Goal: Check status

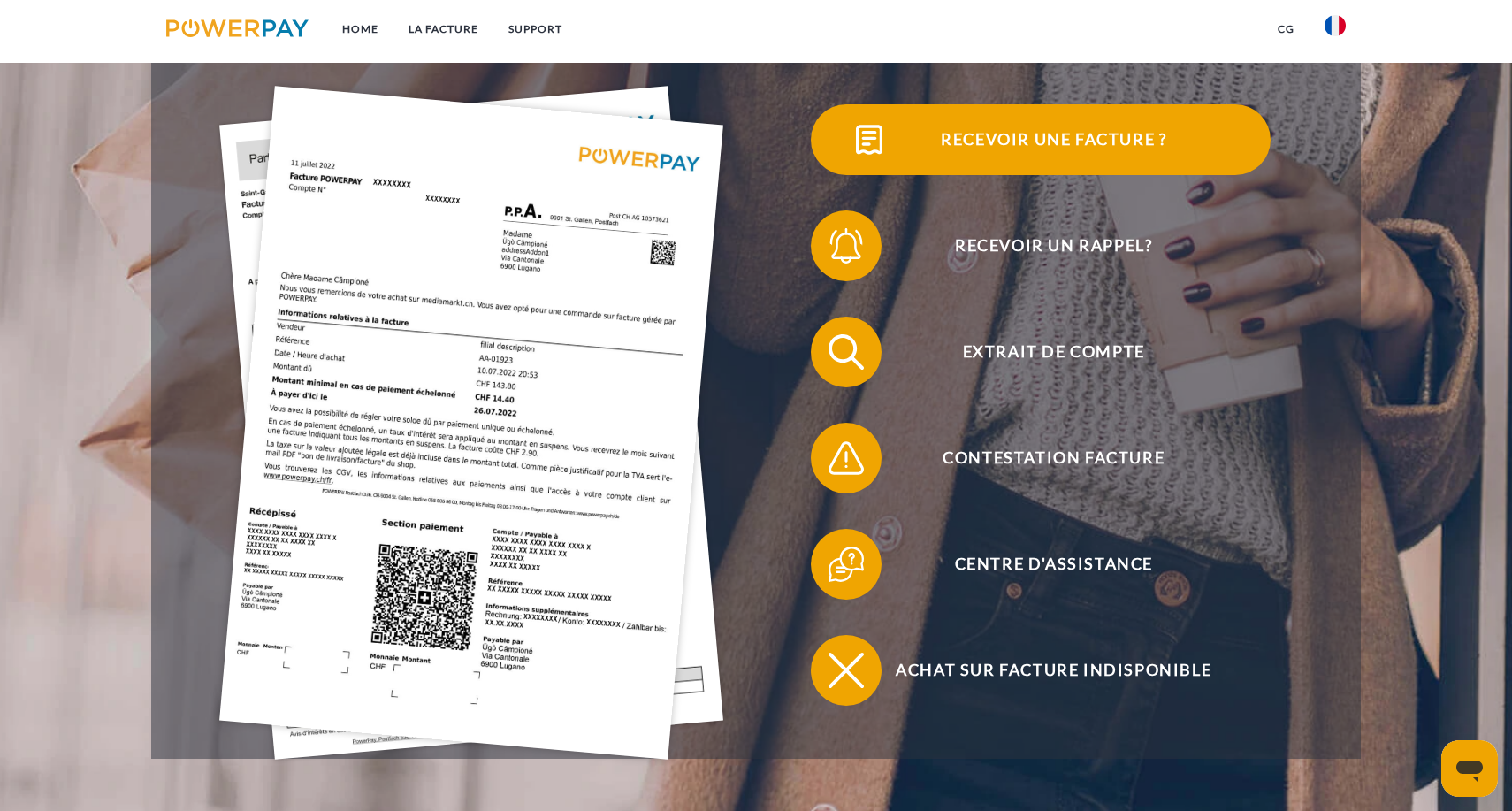
scroll to position [423, 0]
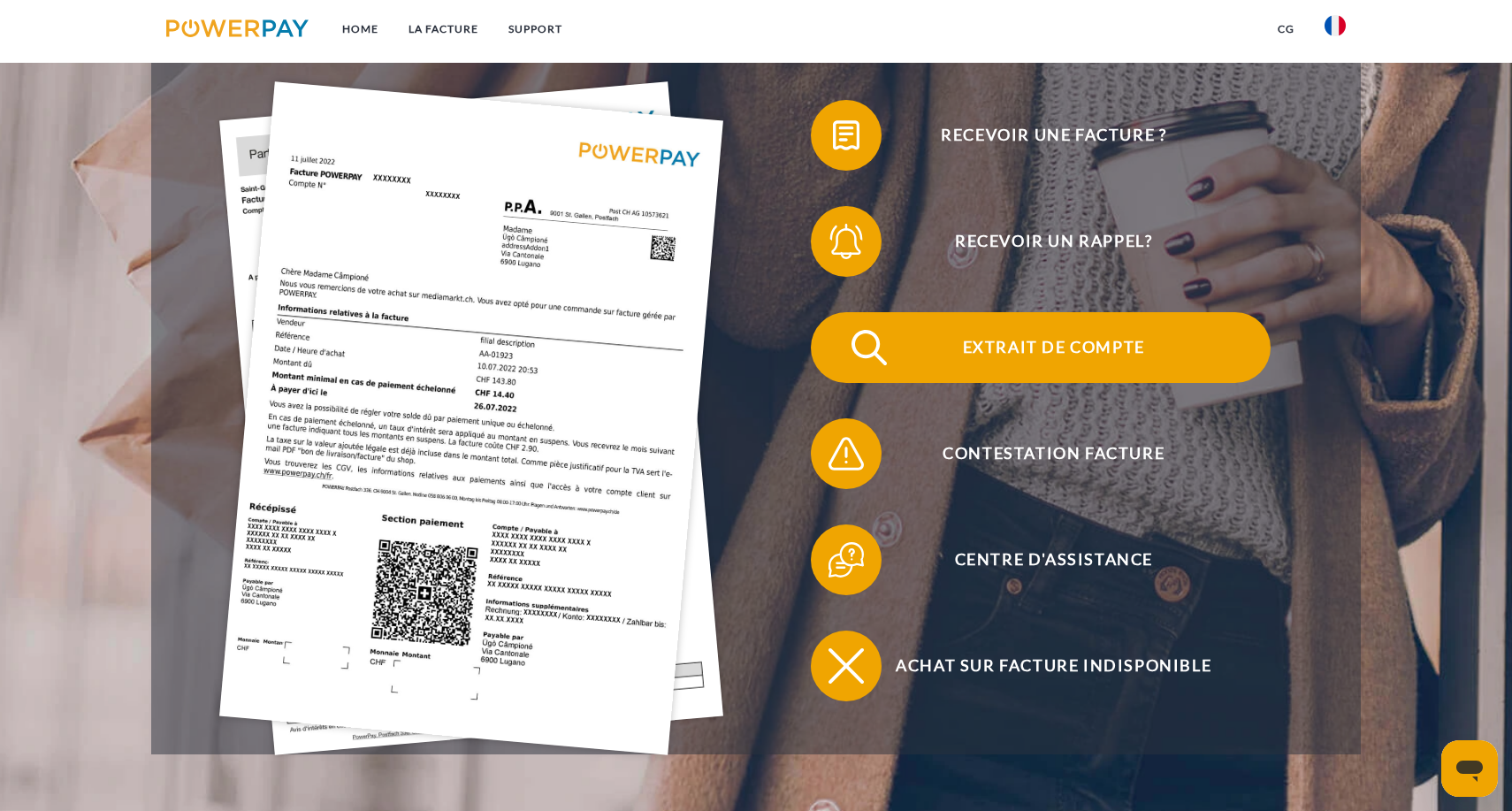
click at [1008, 332] on span "Extrait de compte" at bounding box center [1054, 347] width 434 height 70
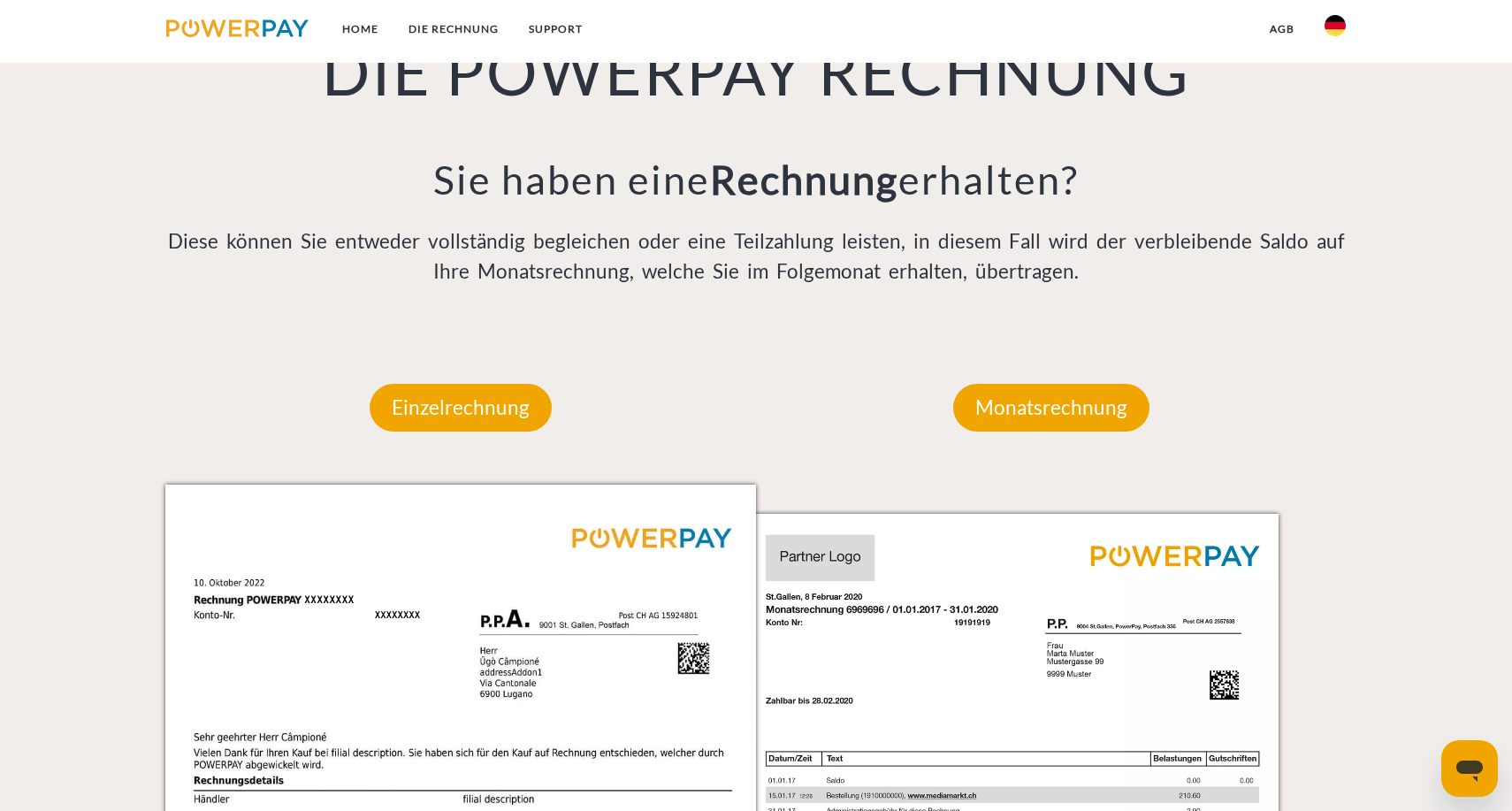
scroll to position [1392, 0]
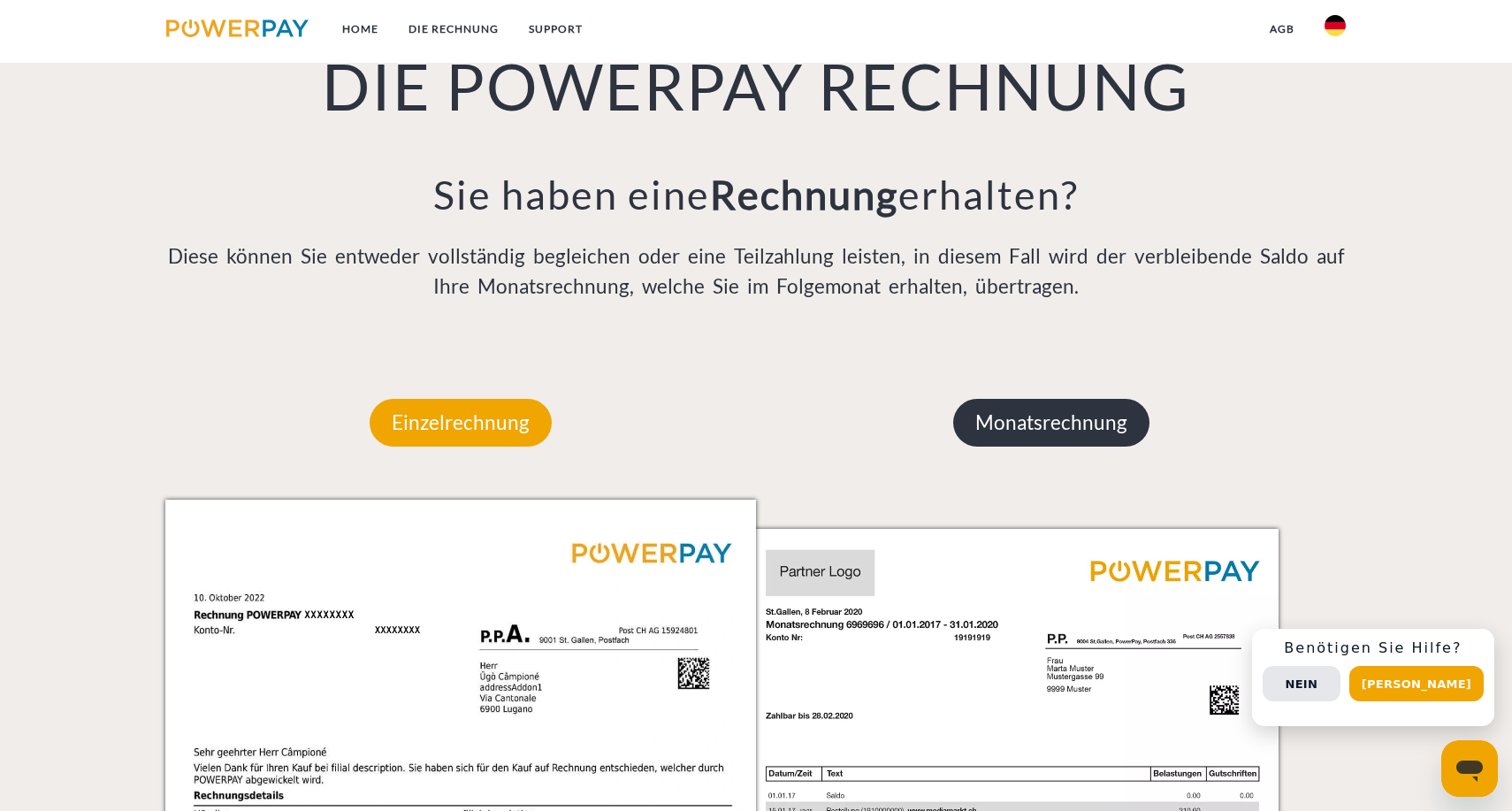
click at [1036, 428] on p "Monatsrechnung" at bounding box center [1052, 423] width 197 height 48
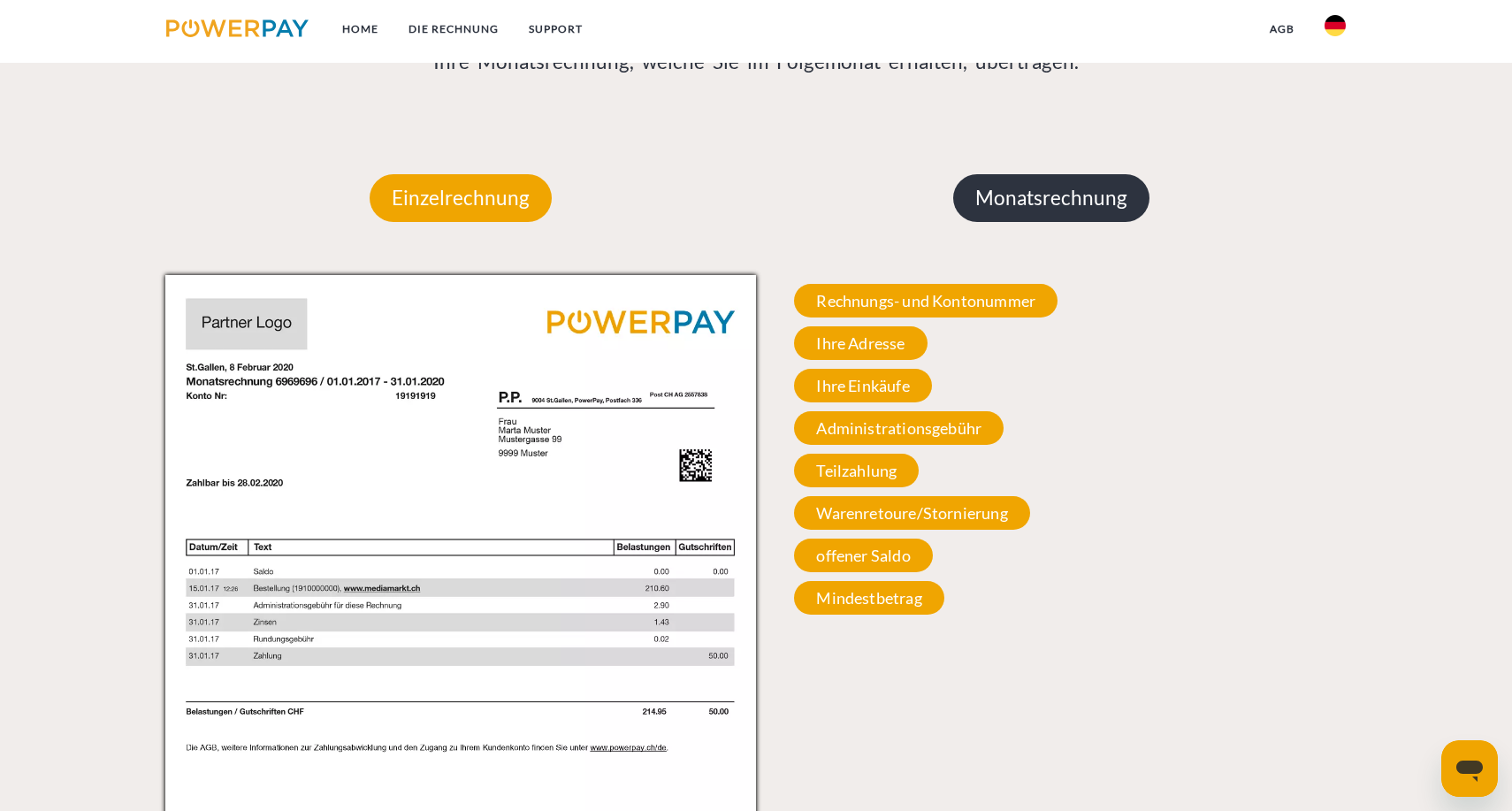
scroll to position [1635, 0]
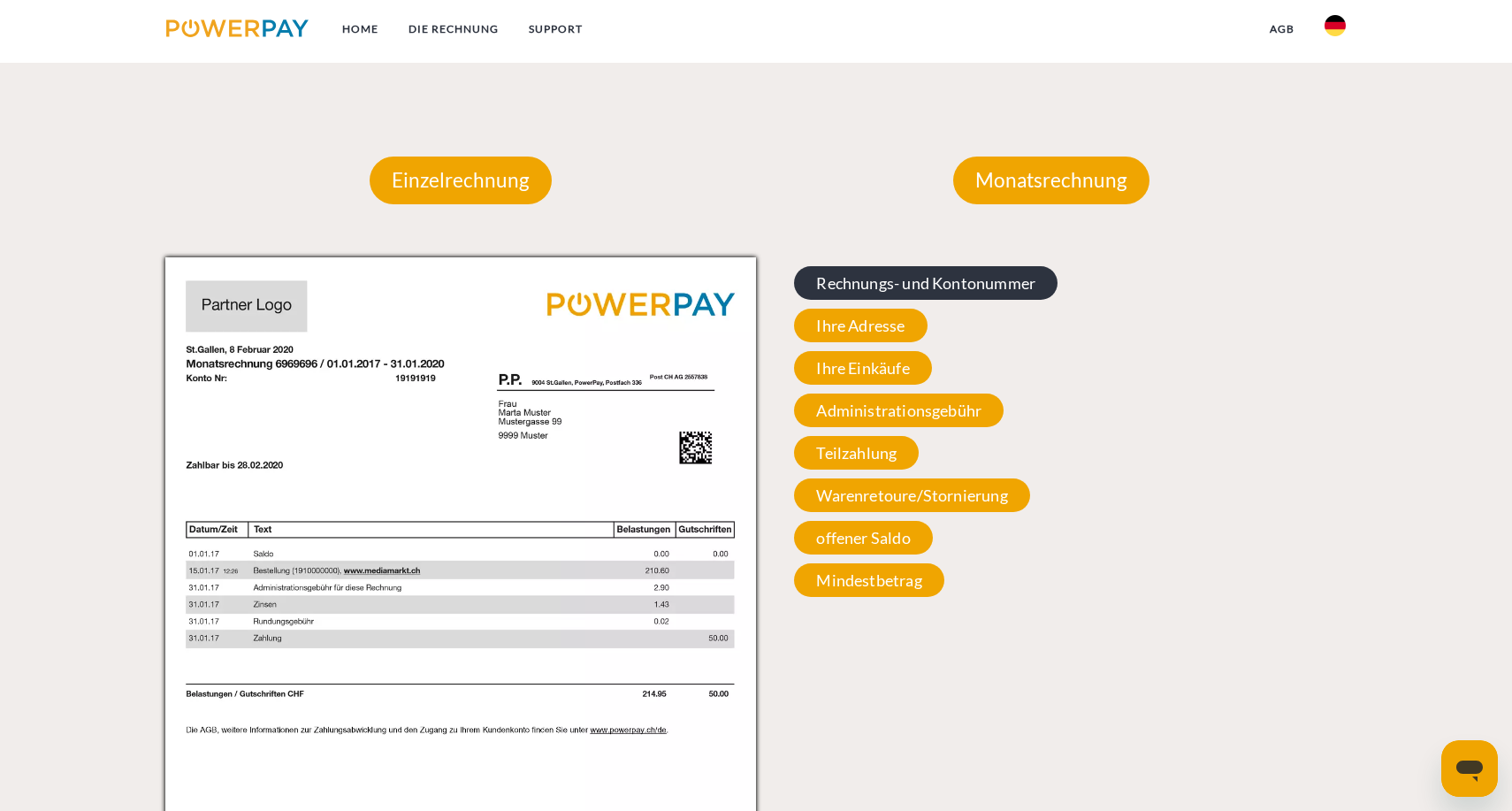
click at [954, 279] on span "Rechnungs- und Kontonummer" at bounding box center [926, 283] width 264 height 34
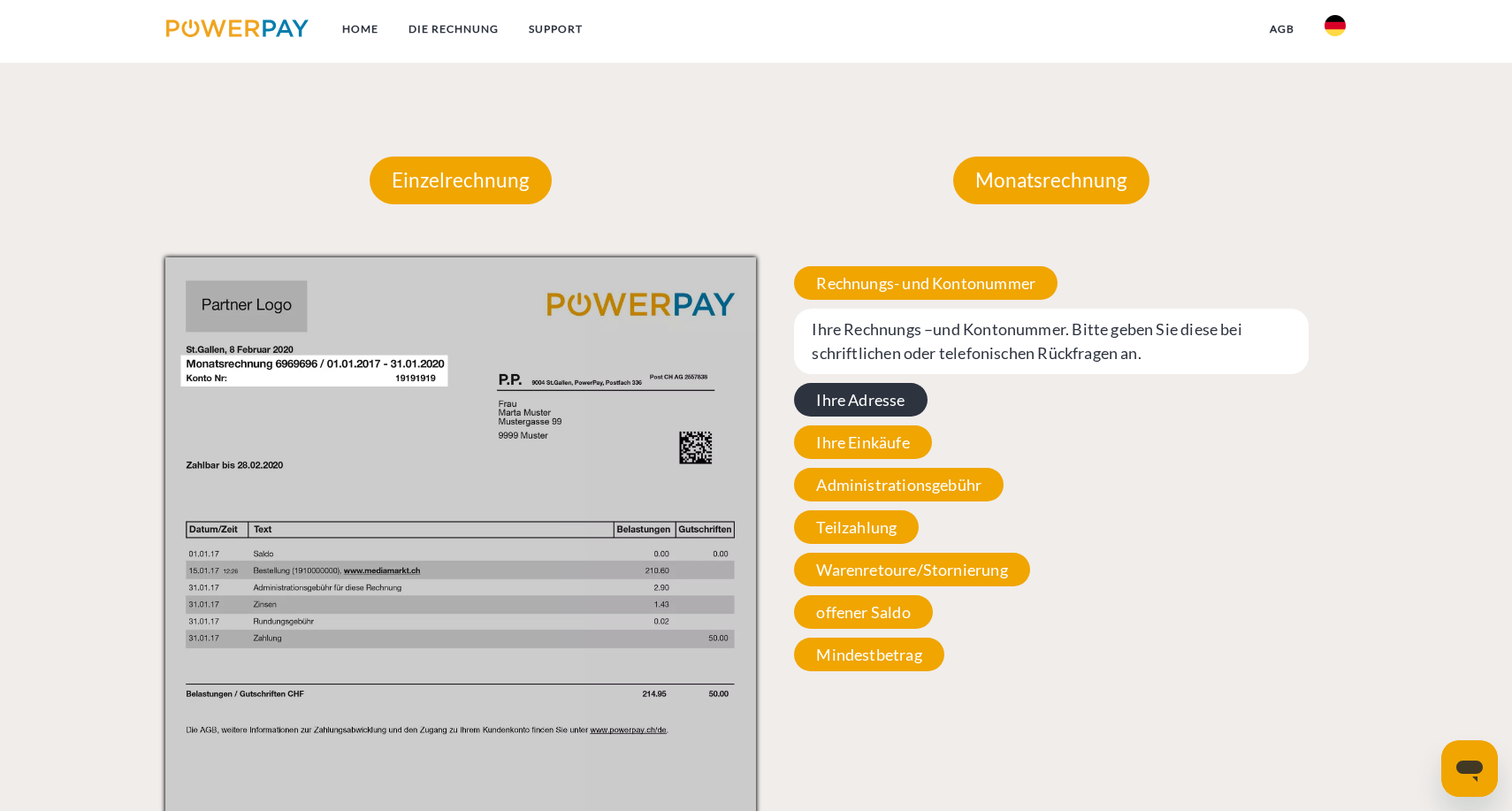
click at [874, 385] on span "Ihre Adresse" at bounding box center [860, 400] width 133 height 34
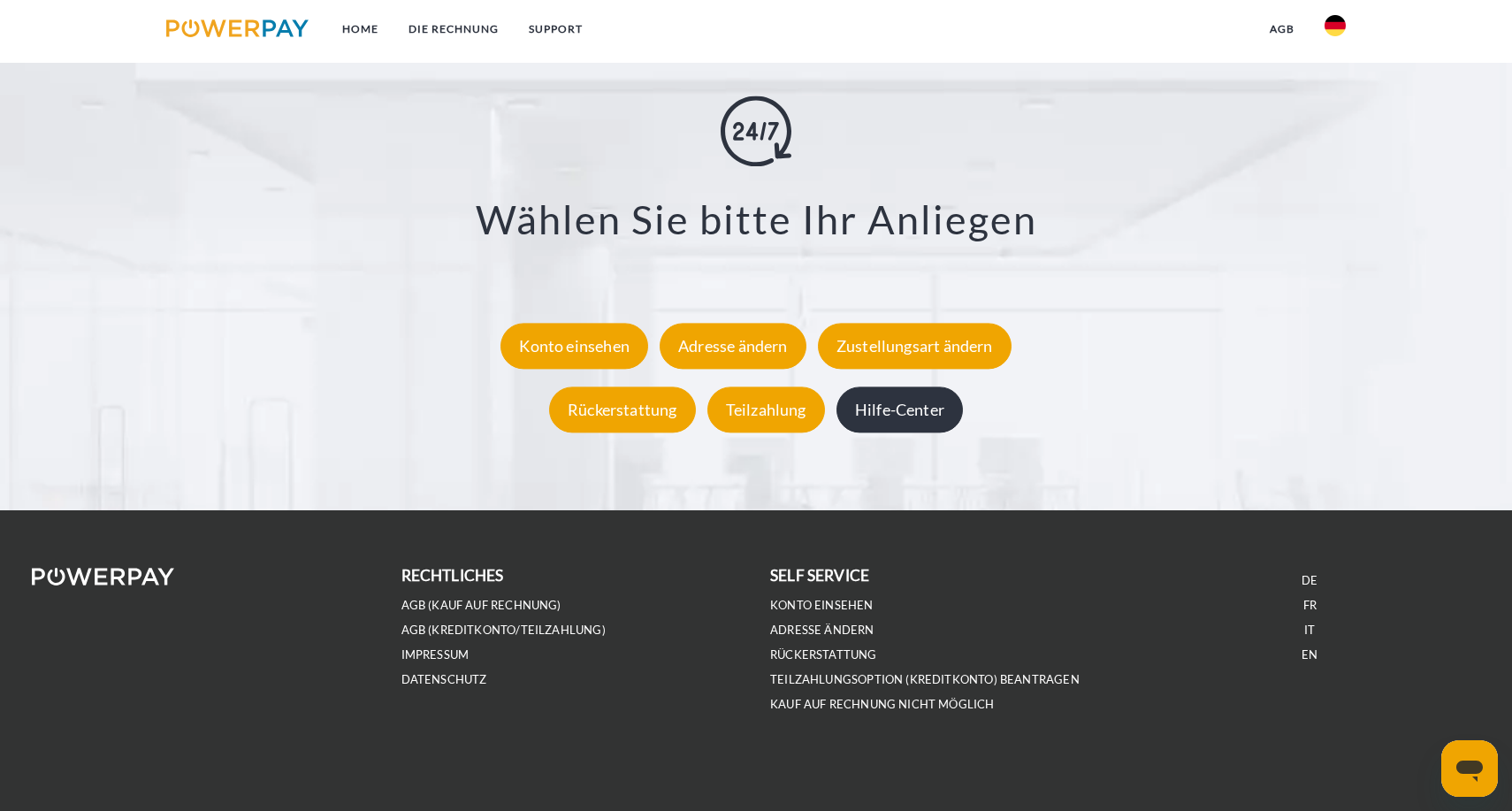
scroll to position [3383, 0]
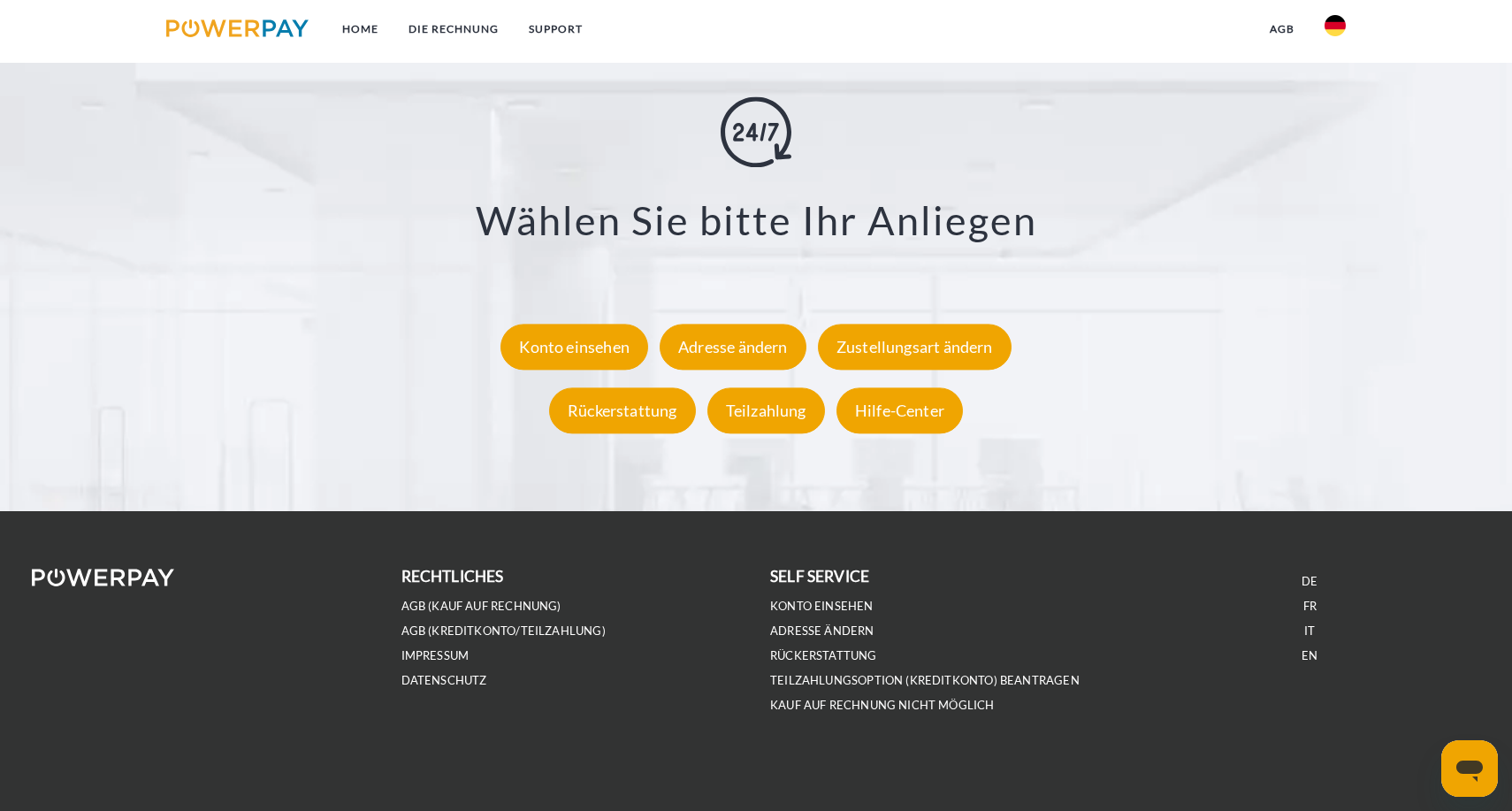
click at [1276, 32] on link "agb" at bounding box center [1282, 29] width 55 height 32
click at [1345, 12] on ul at bounding box center [1336, 31] width 52 height 62
click at [1342, 20] on img at bounding box center [1336, 26] width 21 height 21
click at [1340, 24] on img at bounding box center [1336, 26] width 21 height 21
click at [1337, 33] on img at bounding box center [1336, 26] width 21 height 21
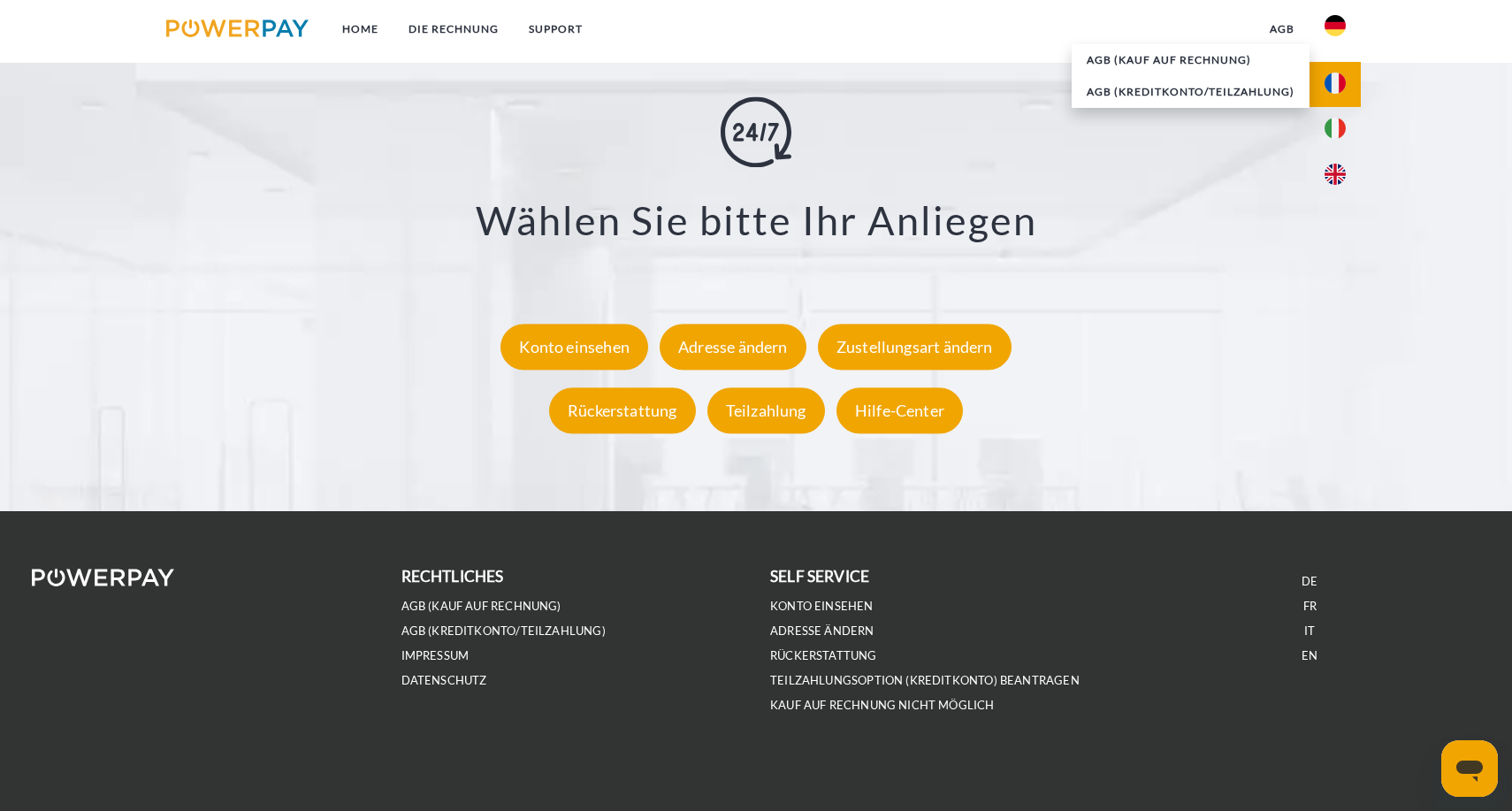
click at [1334, 85] on img at bounding box center [1336, 83] width 21 height 21
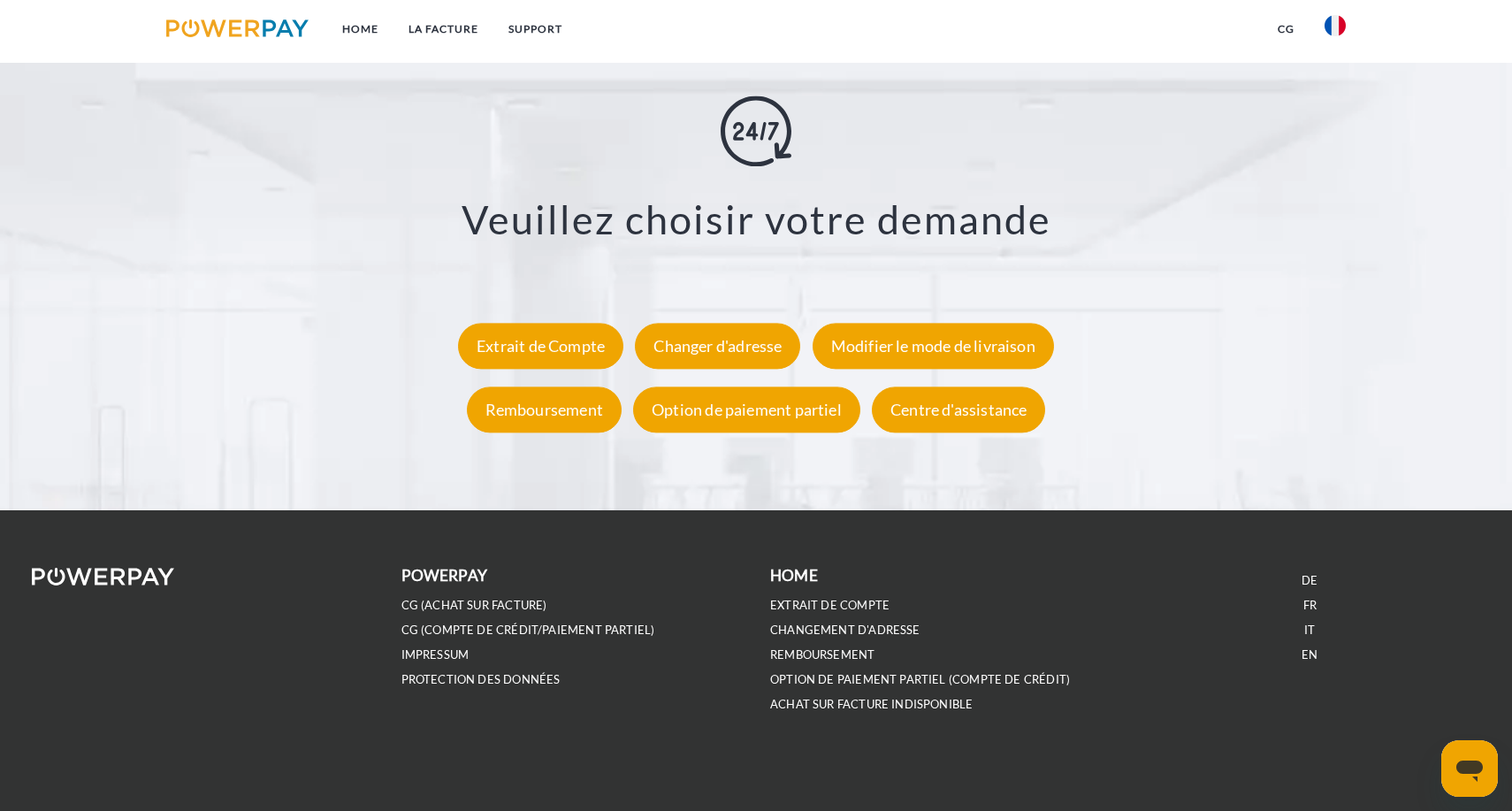
scroll to position [3383, 0]
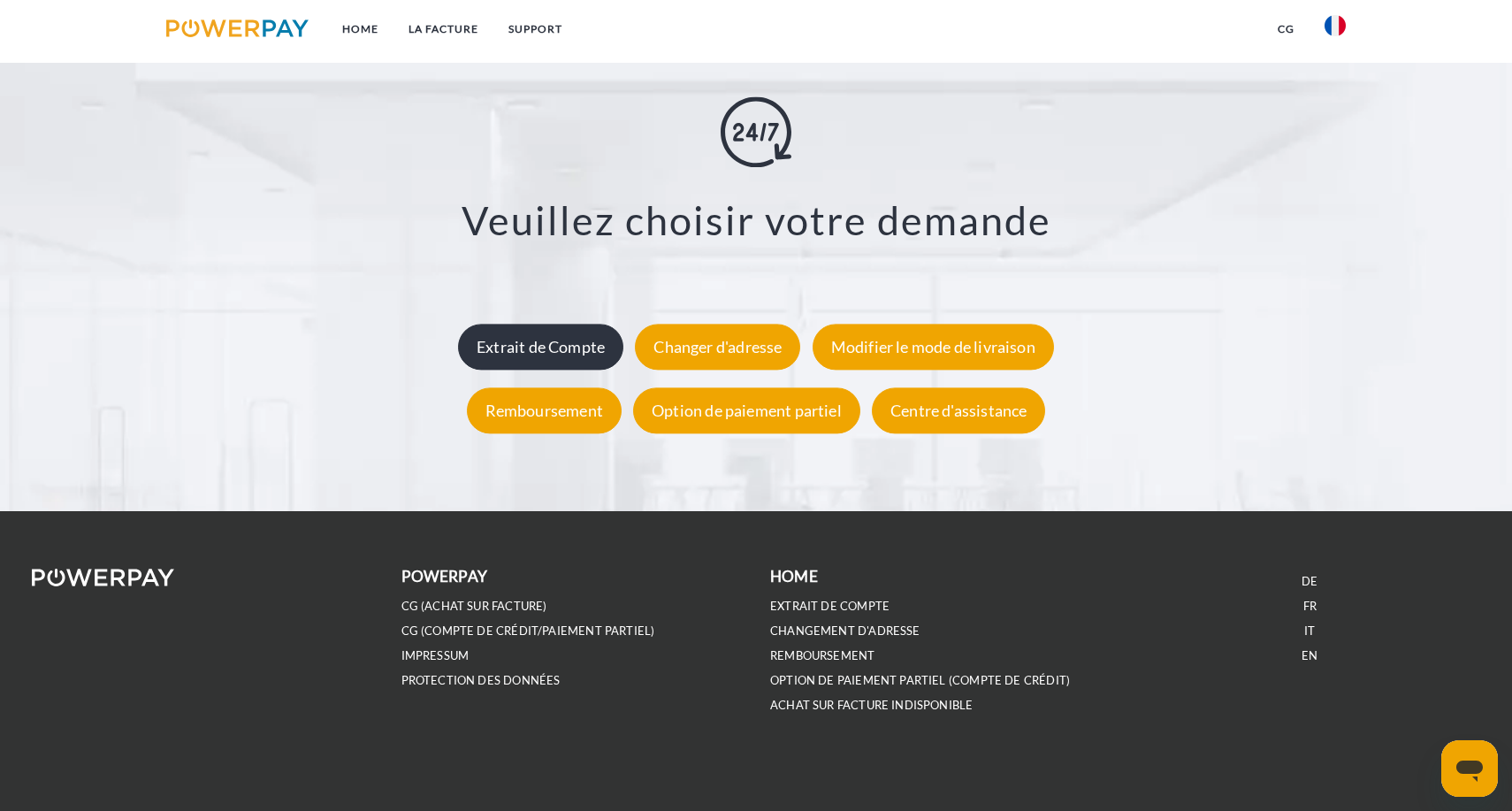
click at [565, 351] on div "Extrait de Compte" at bounding box center [541, 347] width 166 height 46
